Goal: Navigation & Orientation: Find specific page/section

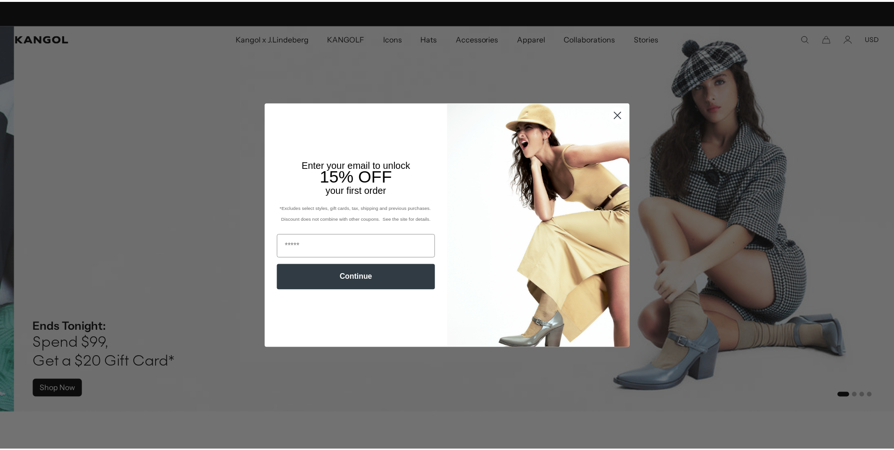
scroll to position [0, 194]
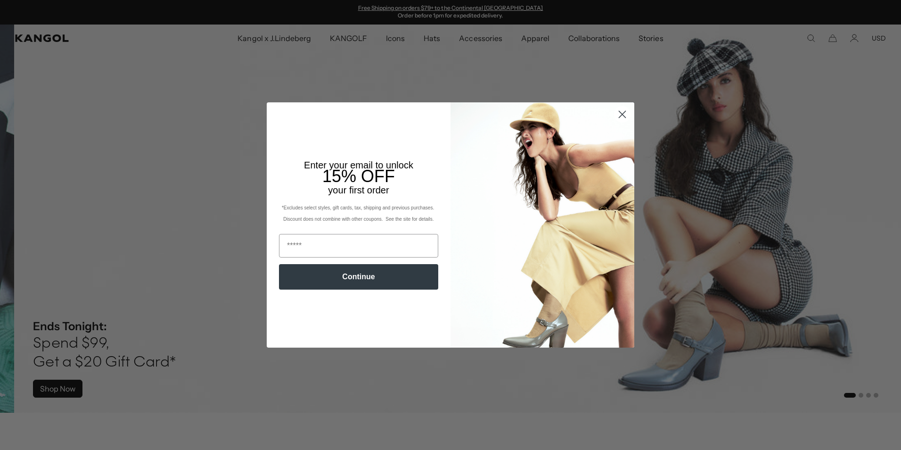
click at [622, 109] on circle "Close dialog" at bounding box center [623, 115] width 16 height 16
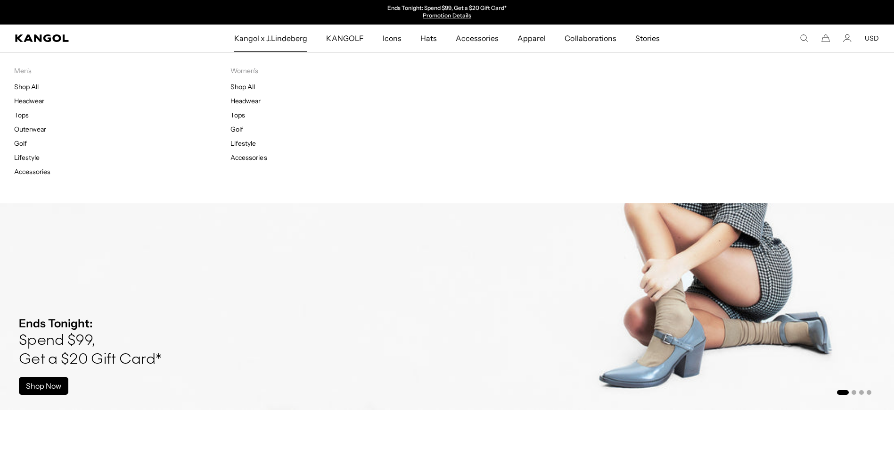
scroll to position [0, 0]
click at [287, 40] on span "Kangol x J.Lindeberg" at bounding box center [271, 38] width 74 height 27
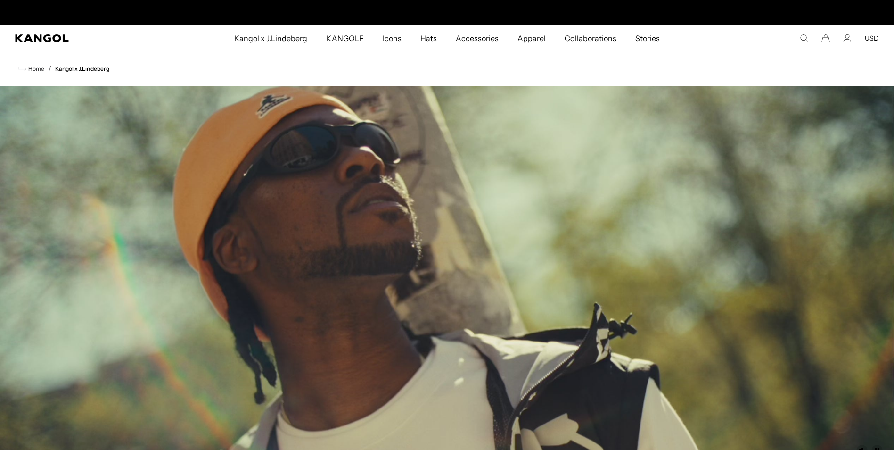
scroll to position [0, 194]
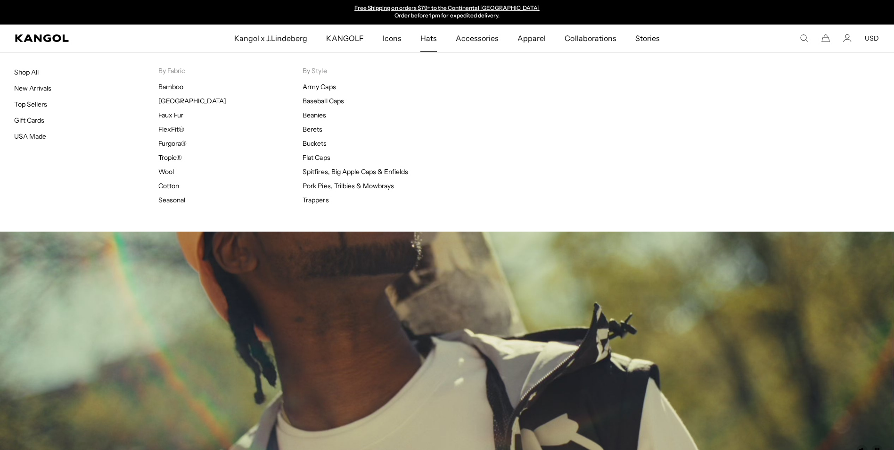
click at [432, 38] on span "Hats" at bounding box center [428, 38] width 16 height 27
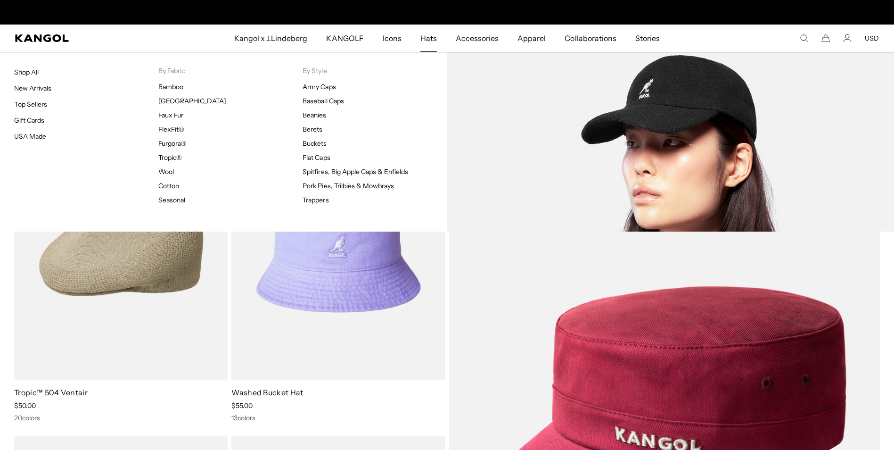
scroll to position [0, 194]
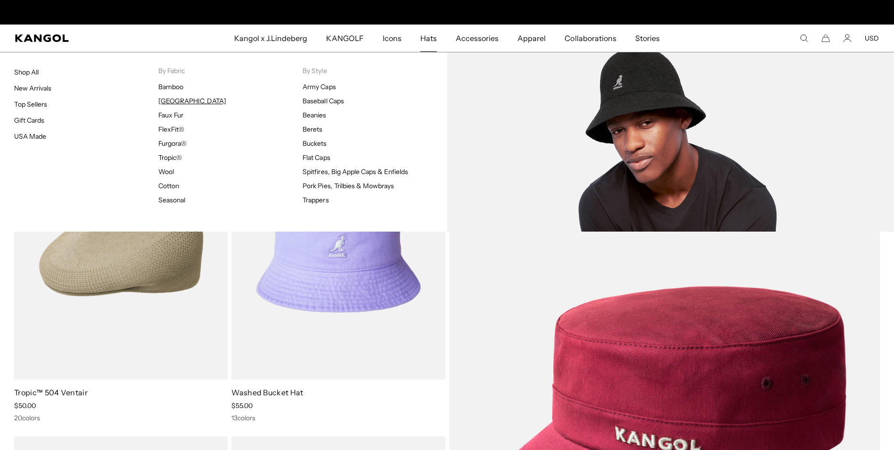
click at [182, 100] on link "[GEOGRAPHIC_DATA]" at bounding box center [191, 101] width 67 height 8
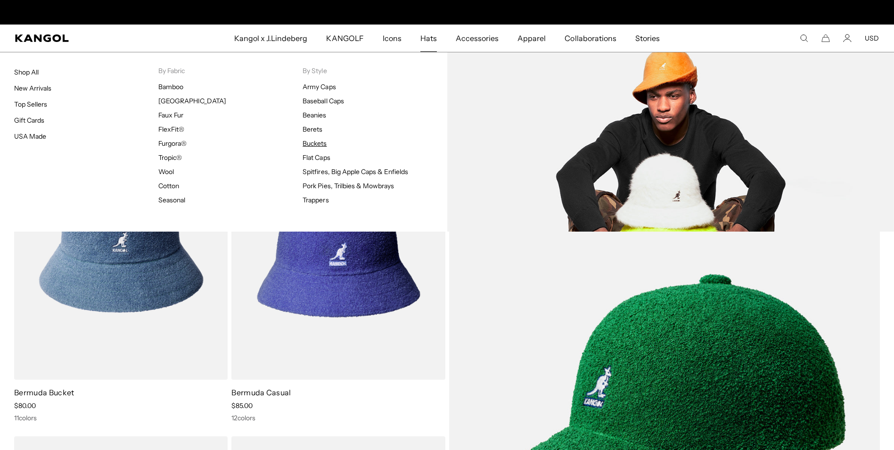
scroll to position [0, 194]
click at [323, 143] on link "Buckets" at bounding box center [315, 143] width 24 height 8
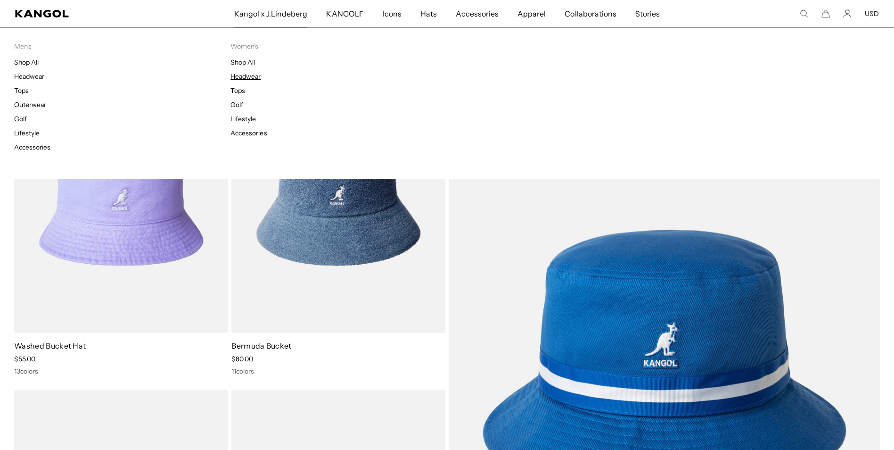
click at [250, 76] on link "Headwear" at bounding box center [245, 76] width 30 height 8
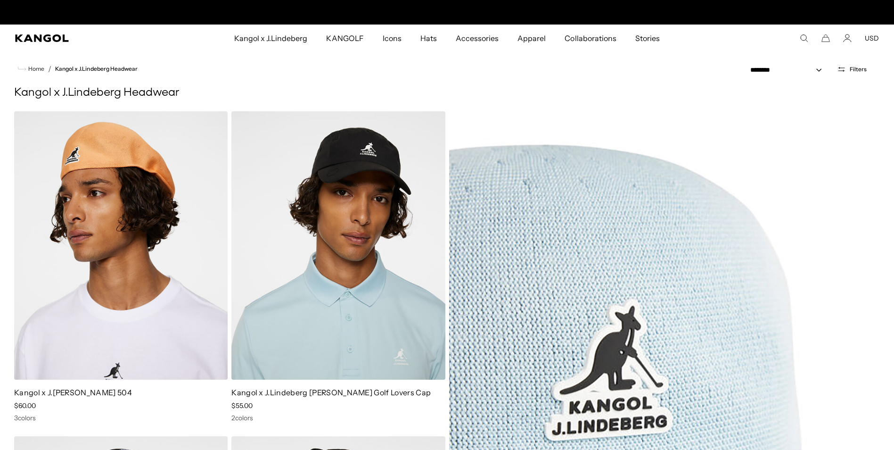
scroll to position [0, 194]
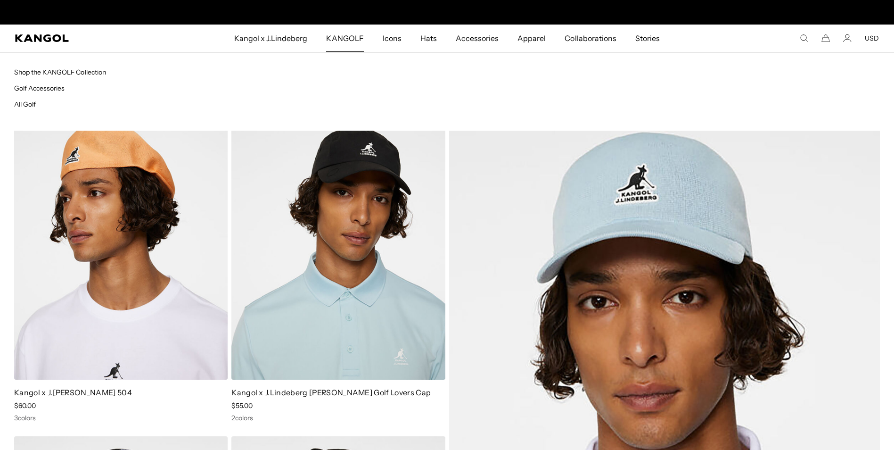
click at [348, 40] on span "KANGOLF" at bounding box center [344, 38] width 37 height 27
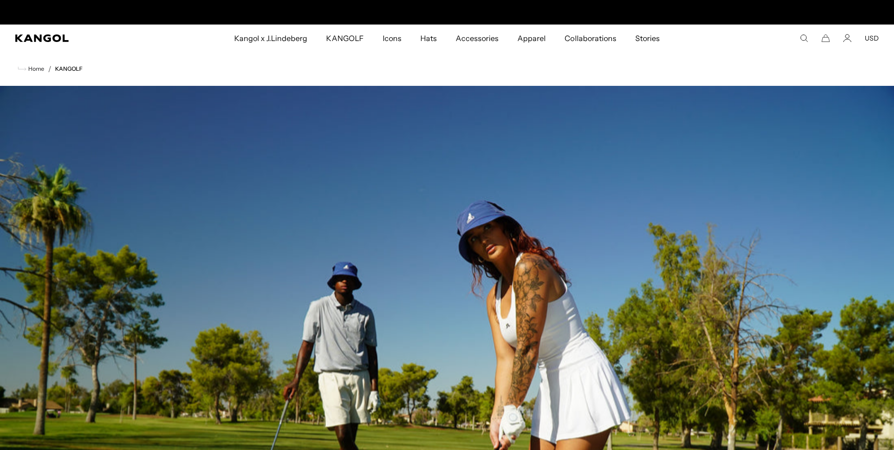
scroll to position [0, 194]
click at [33, 67] on span "Home" at bounding box center [35, 69] width 18 height 7
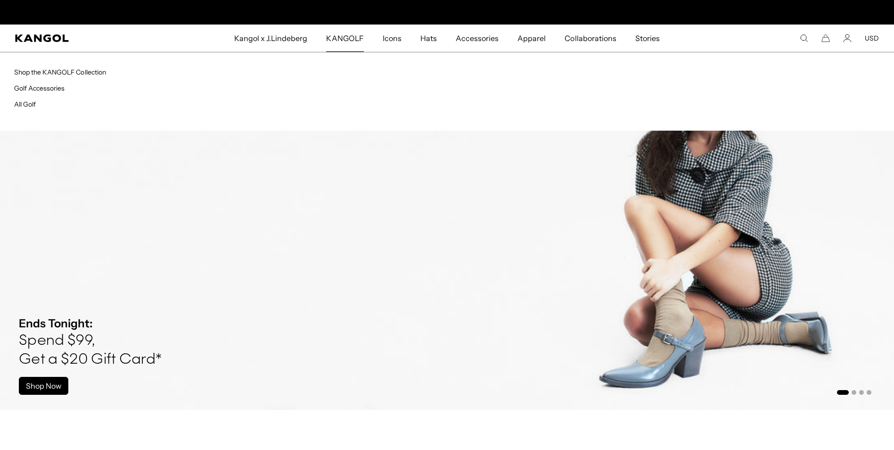
scroll to position [0, 194]
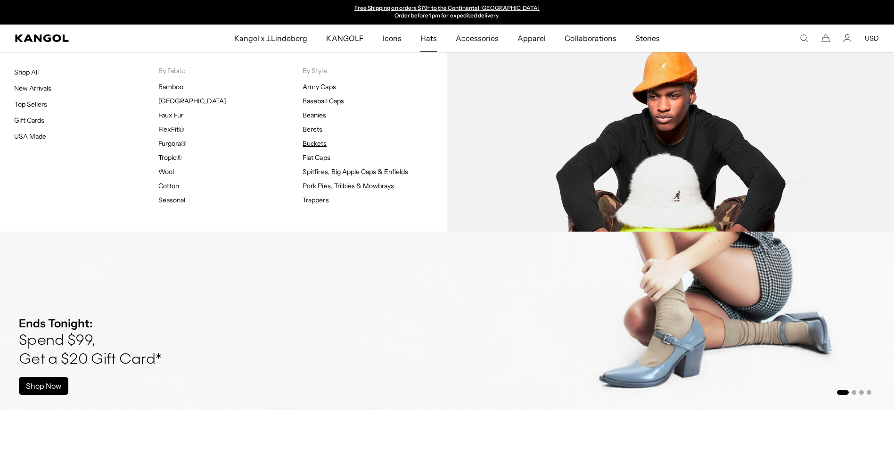
click at [324, 142] on link "Buckets" at bounding box center [315, 143] width 24 height 8
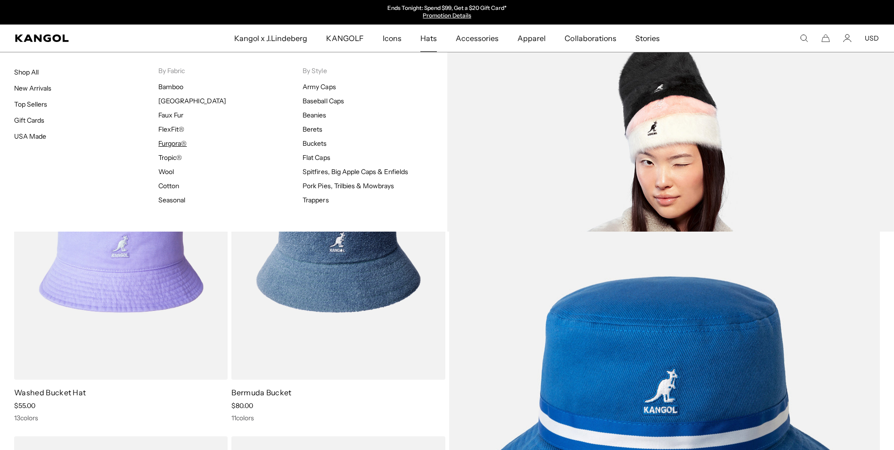
click at [178, 140] on link "Furgora®" at bounding box center [172, 143] width 28 height 8
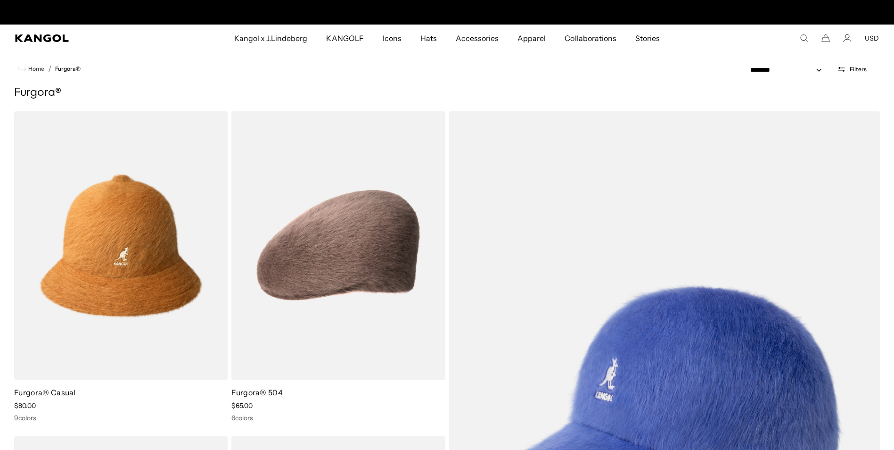
scroll to position [0, 194]
